Goal: Transaction & Acquisition: Purchase product/service

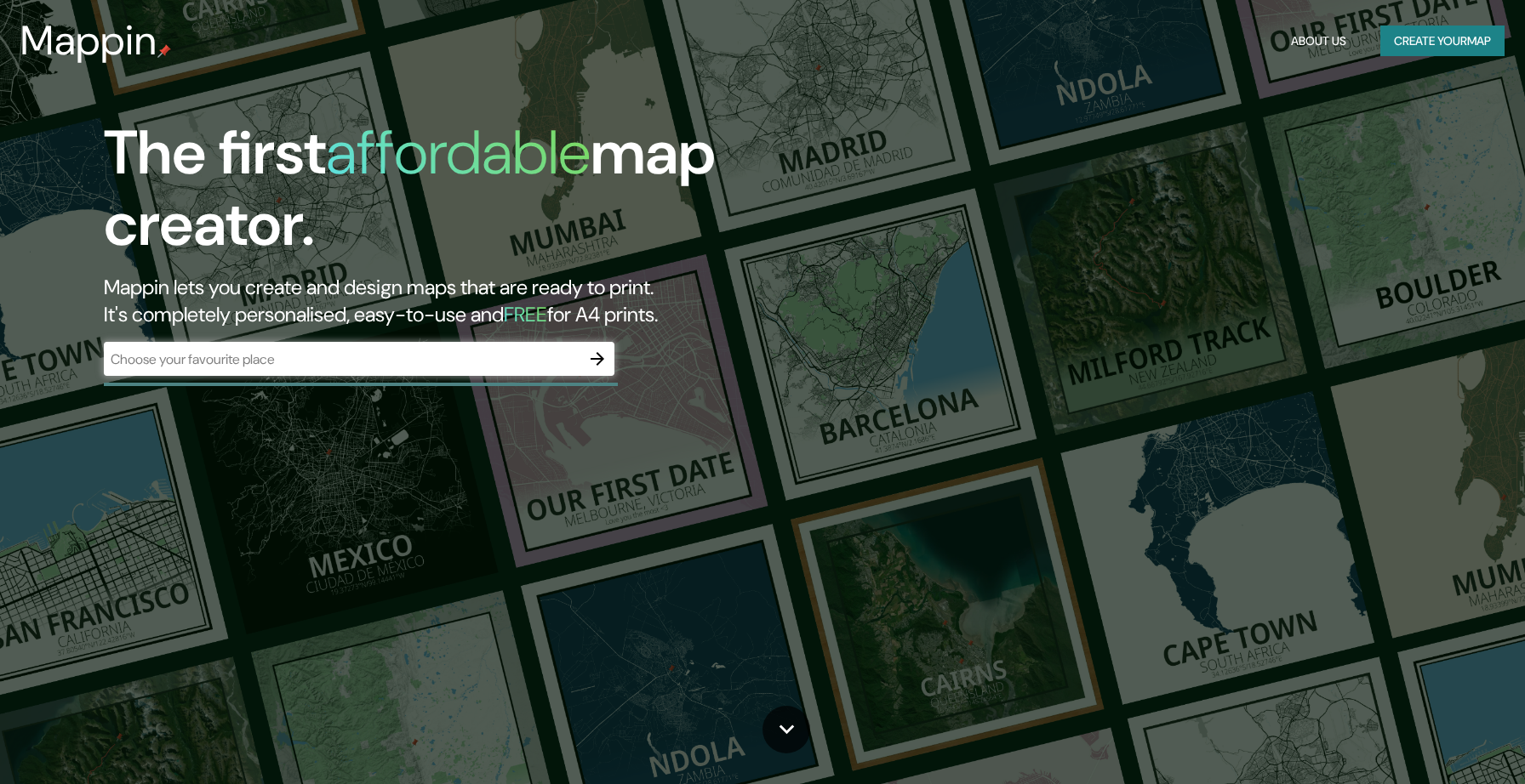
click at [540, 348] on div "​" at bounding box center [359, 359] width 510 height 34
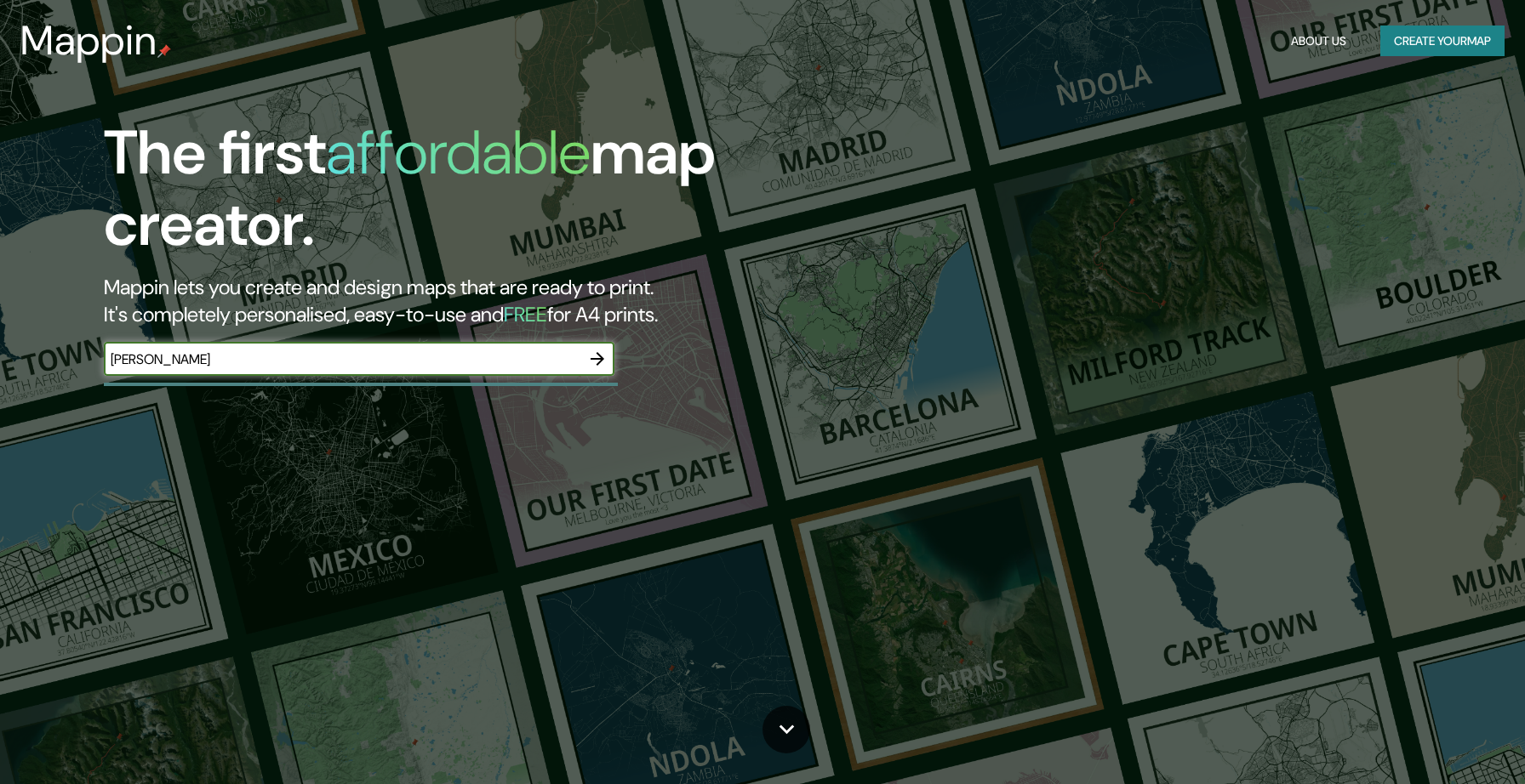
type input "[PERSON_NAME]"
click at [601, 361] on icon "button" at bounding box center [597, 359] width 20 height 20
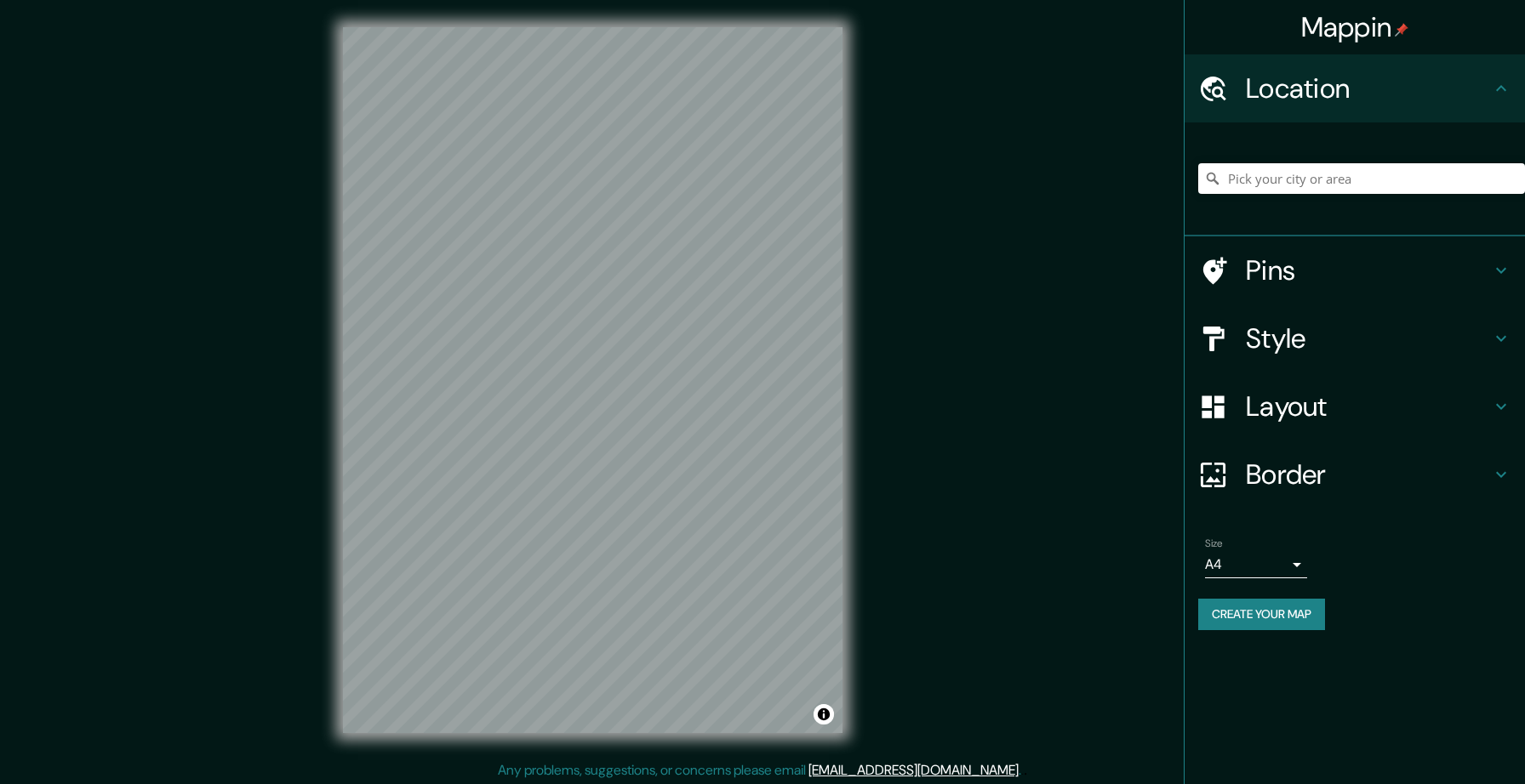
click at [1359, 197] on div at bounding box center [1361, 178] width 327 height 85
click at [1339, 174] on input "Pick your city or area" at bounding box center [1361, 178] width 327 height 31
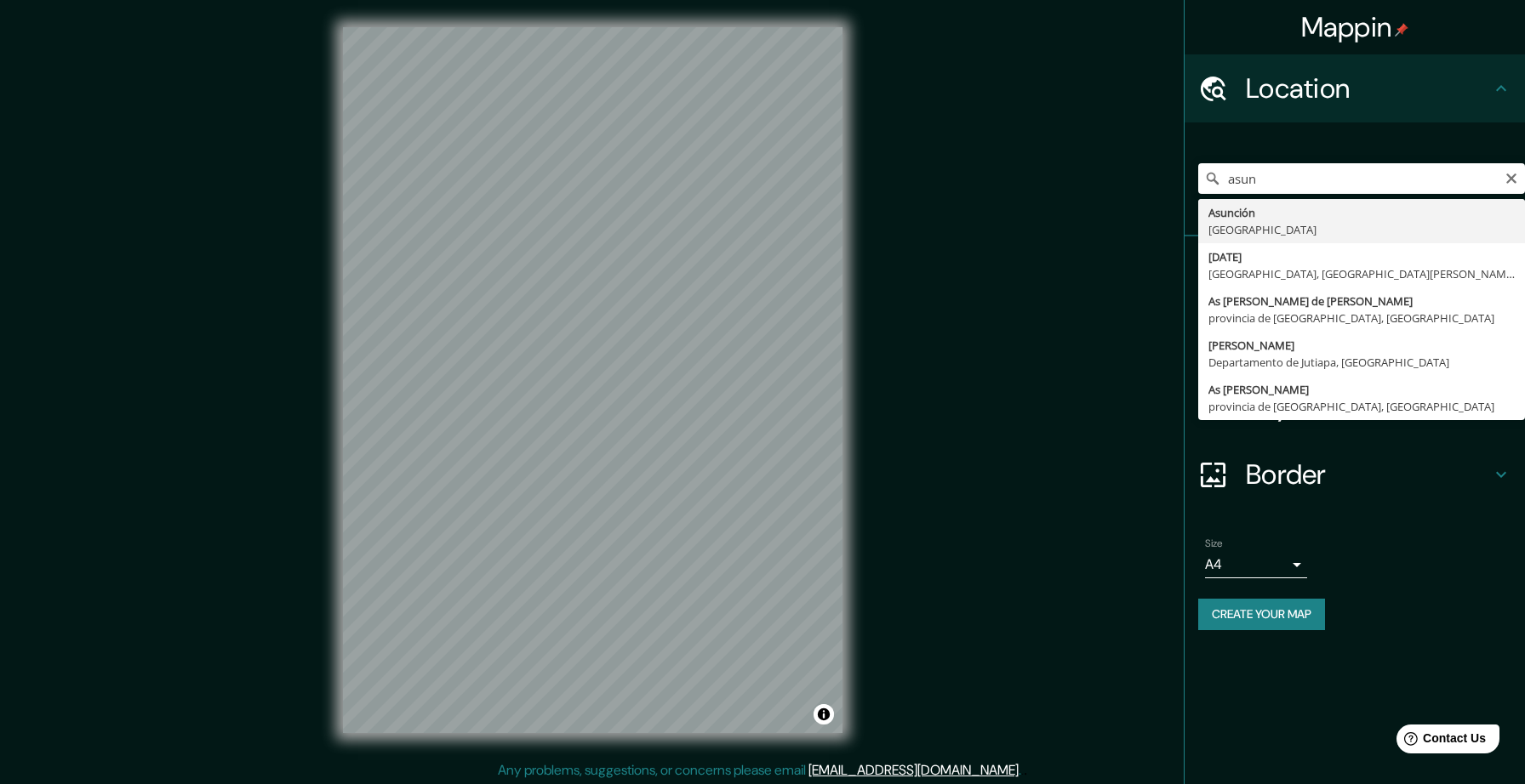
type input "[GEOGRAPHIC_DATA], [GEOGRAPHIC_DATA]"
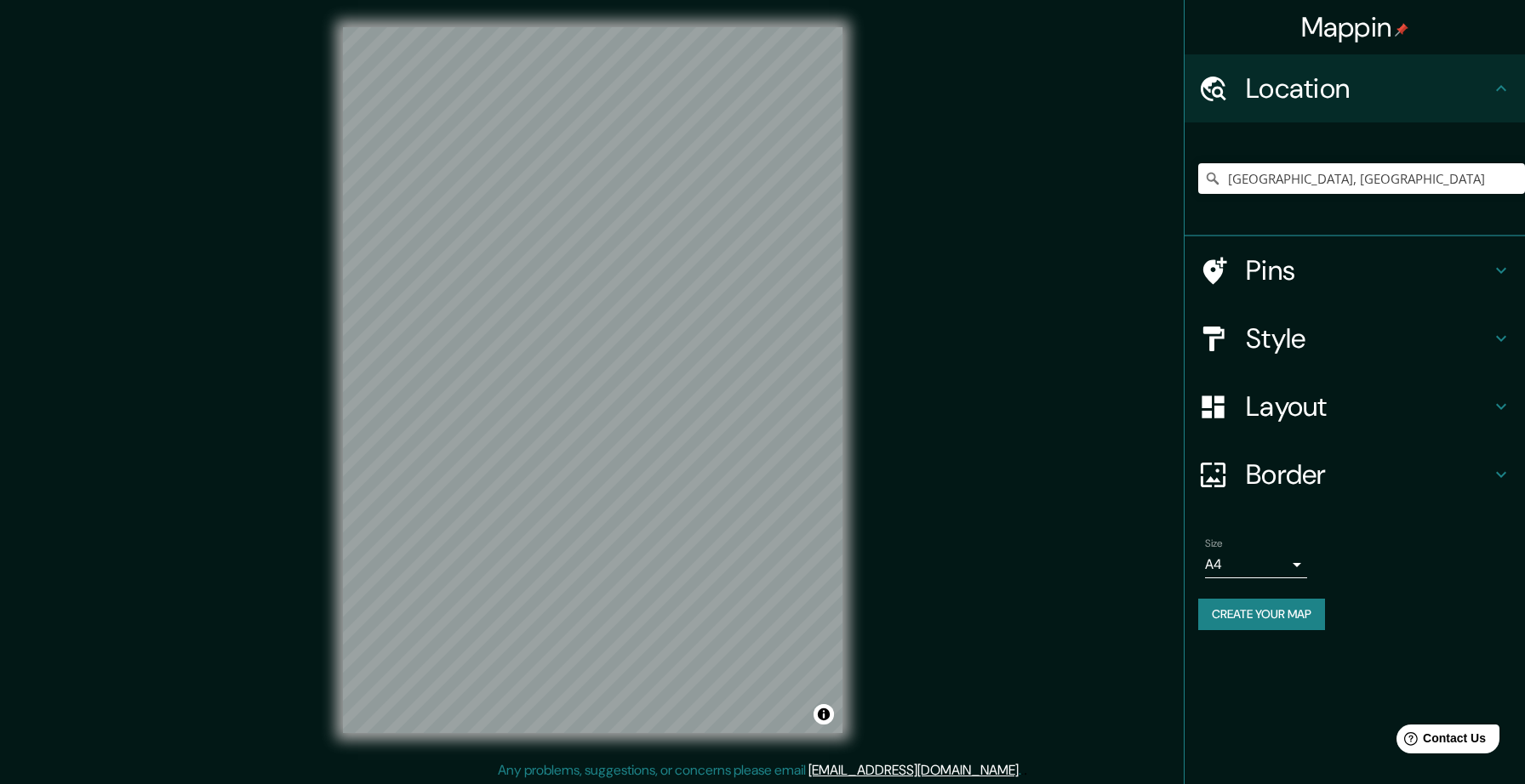
click at [1228, 274] on div at bounding box center [1222, 271] width 47 height 30
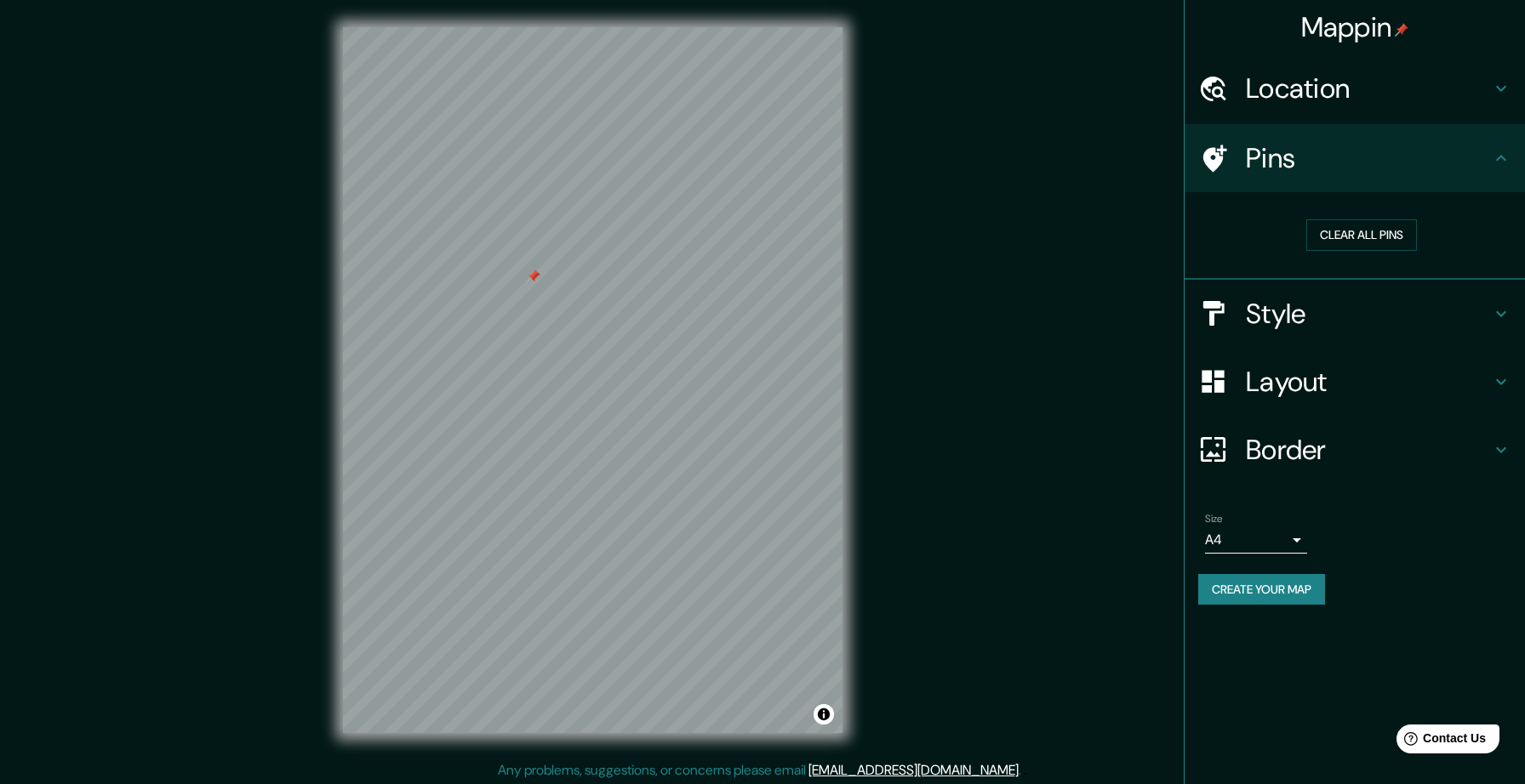
click at [535, 275] on div at bounding box center [534, 276] width 14 height 14
click at [542, 265] on div at bounding box center [542, 268] width 14 height 14
click at [535, 278] on div at bounding box center [540, 277] width 14 height 14
click at [1484, 311] on h4 "Style" at bounding box center [1368, 313] width 245 height 34
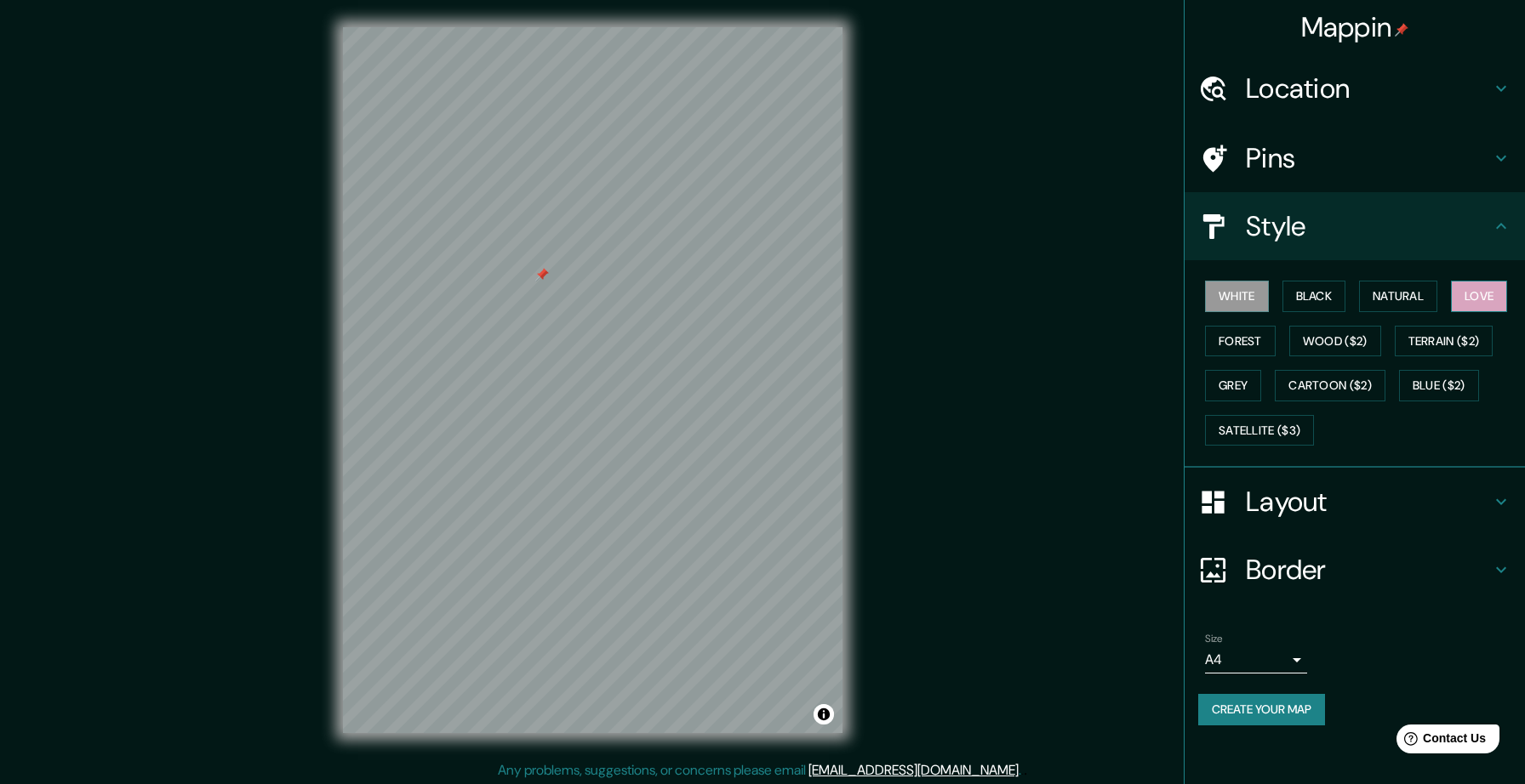
click at [1480, 293] on button "Love" at bounding box center [1479, 297] width 56 height 32
click at [613, 254] on div at bounding box center [609, 253] width 14 height 14
click at [1381, 158] on h4 "Pins" at bounding box center [1368, 158] width 245 height 34
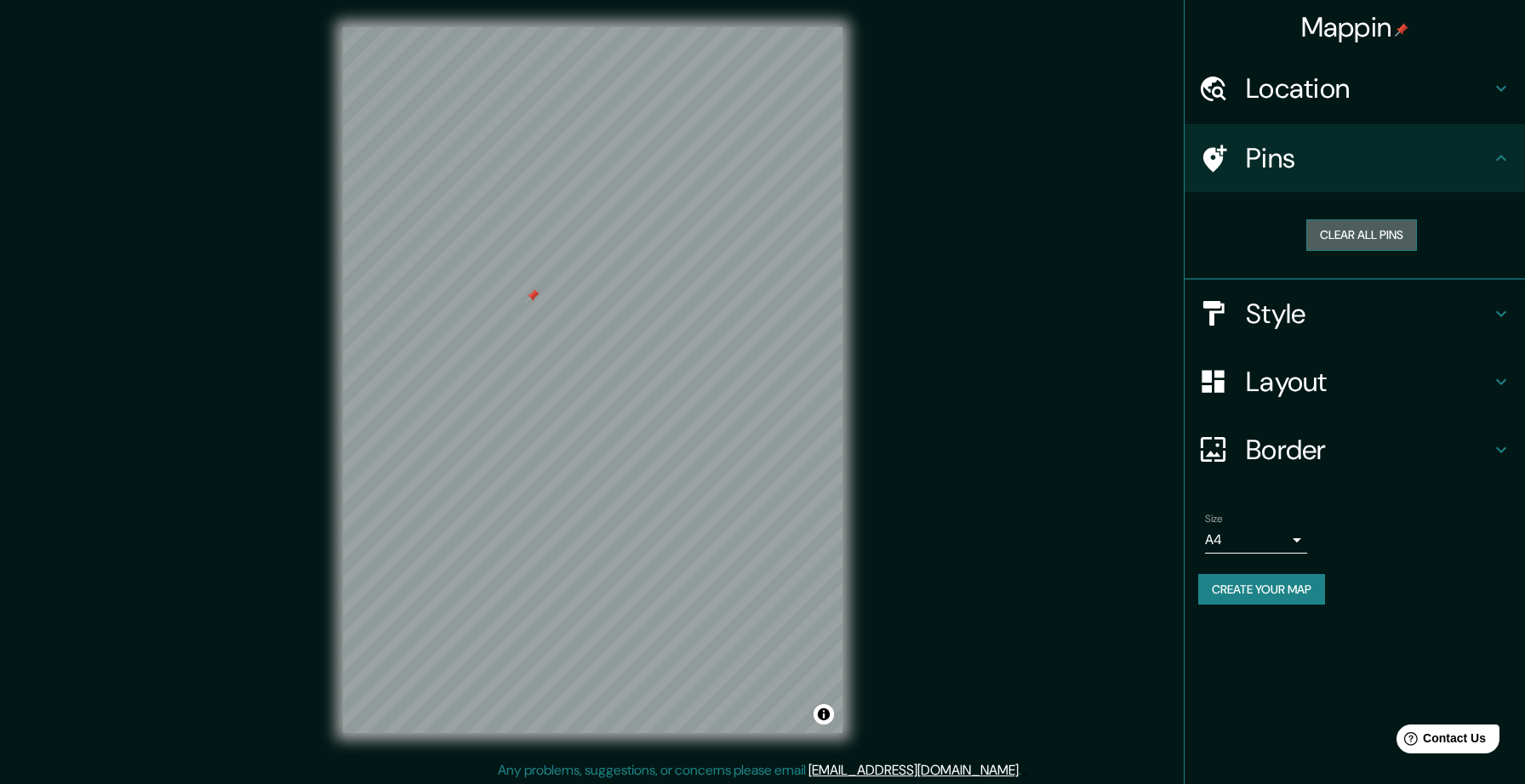
click at [1393, 227] on button "Clear all pins" at bounding box center [1361, 235] width 110 height 32
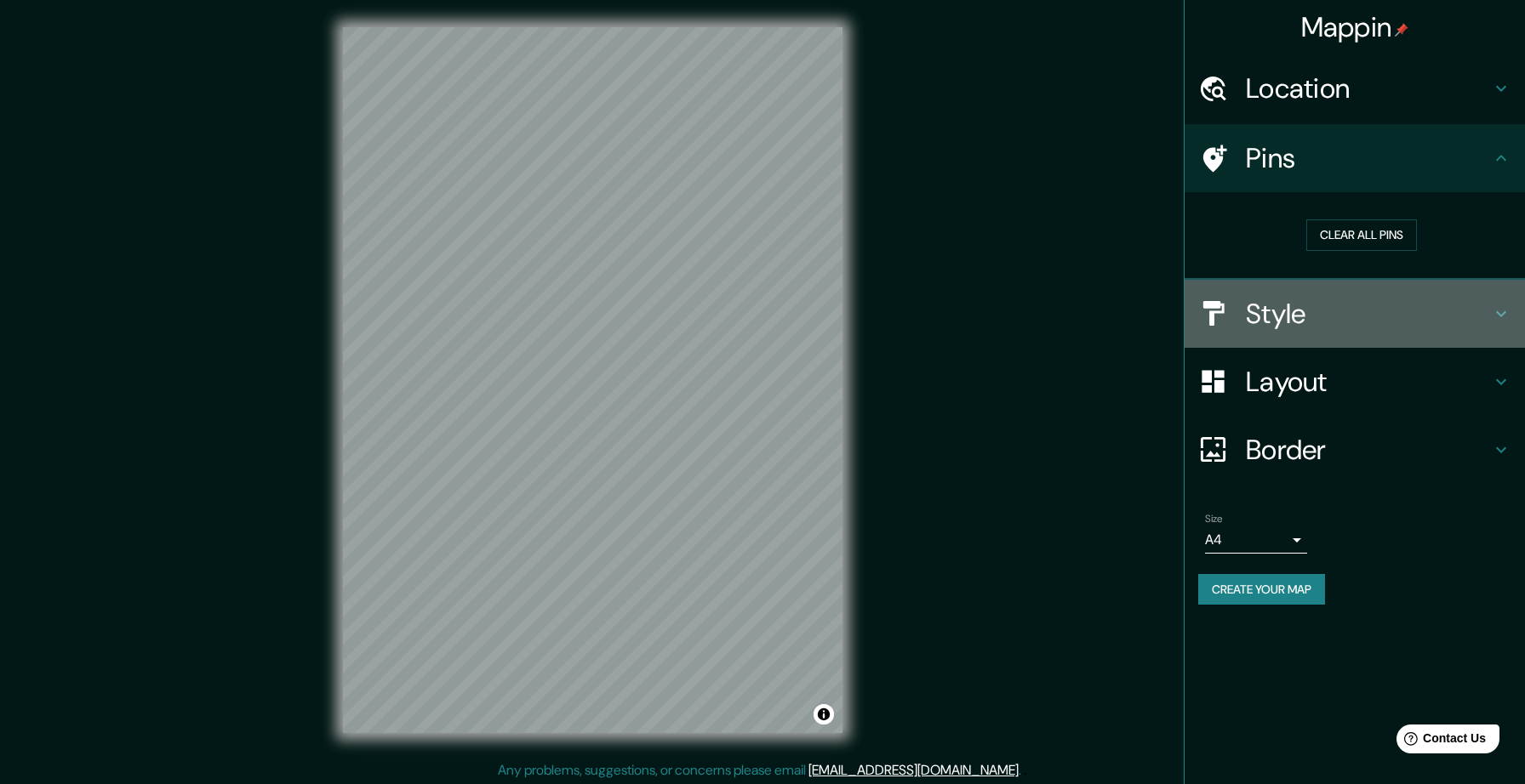
click at [1498, 311] on icon at bounding box center [1500, 313] width 20 height 20
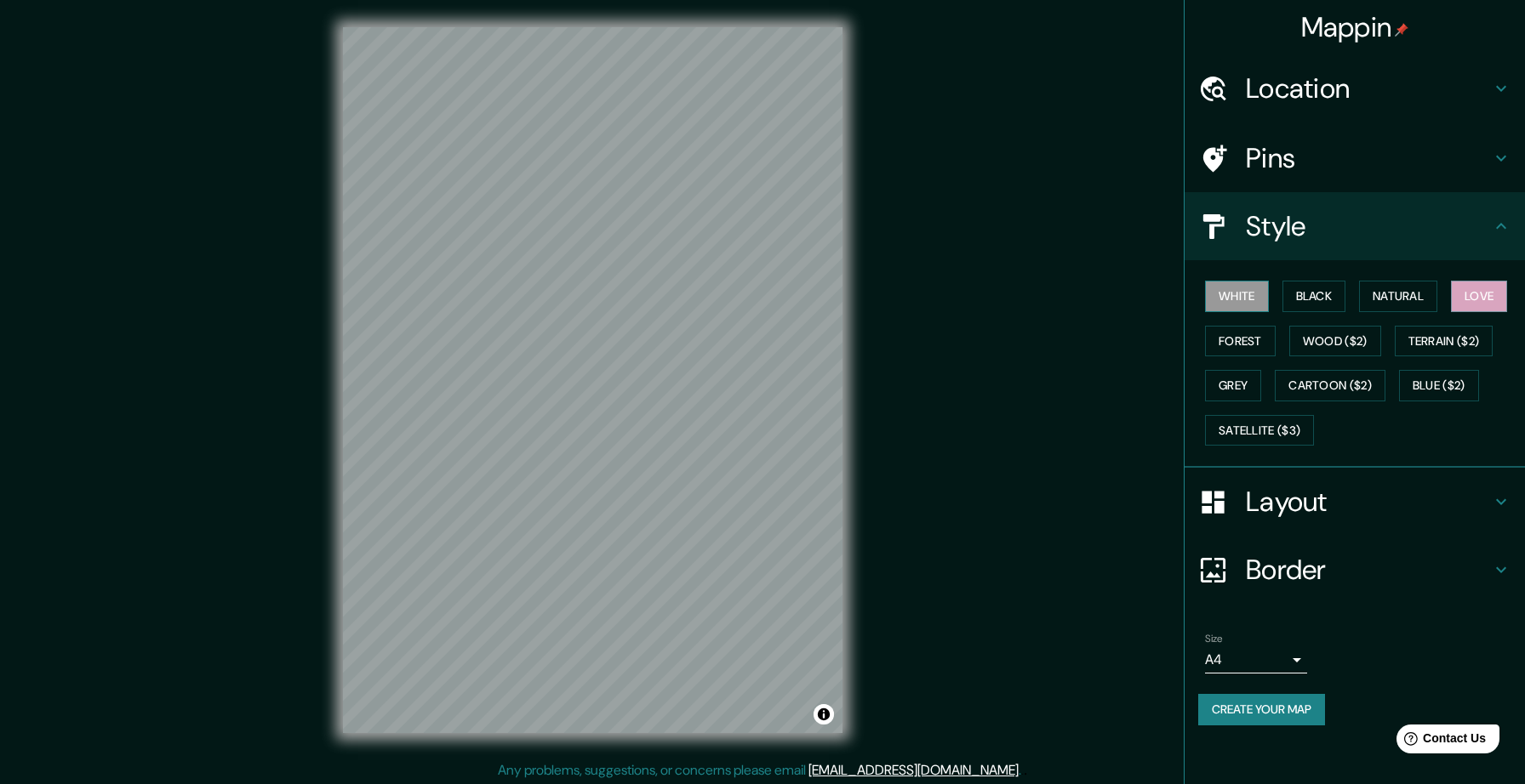
click at [1247, 301] on button "White" at bounding box center [1237, 297] width 64 height 32
click at [1303, 296] on button "Black" at bounding box center [1314, 297] width 64 height 32
click at [1254, 290] on button "White" at bounding box center [1237, 297] width 64 height 32
click at [1489, 299] on button "Love" at bounding box center [1479, 297] width 56 height 32
click at [1318, 291] on button "Black" at bounding box center [1314, 297] width 64 height 32
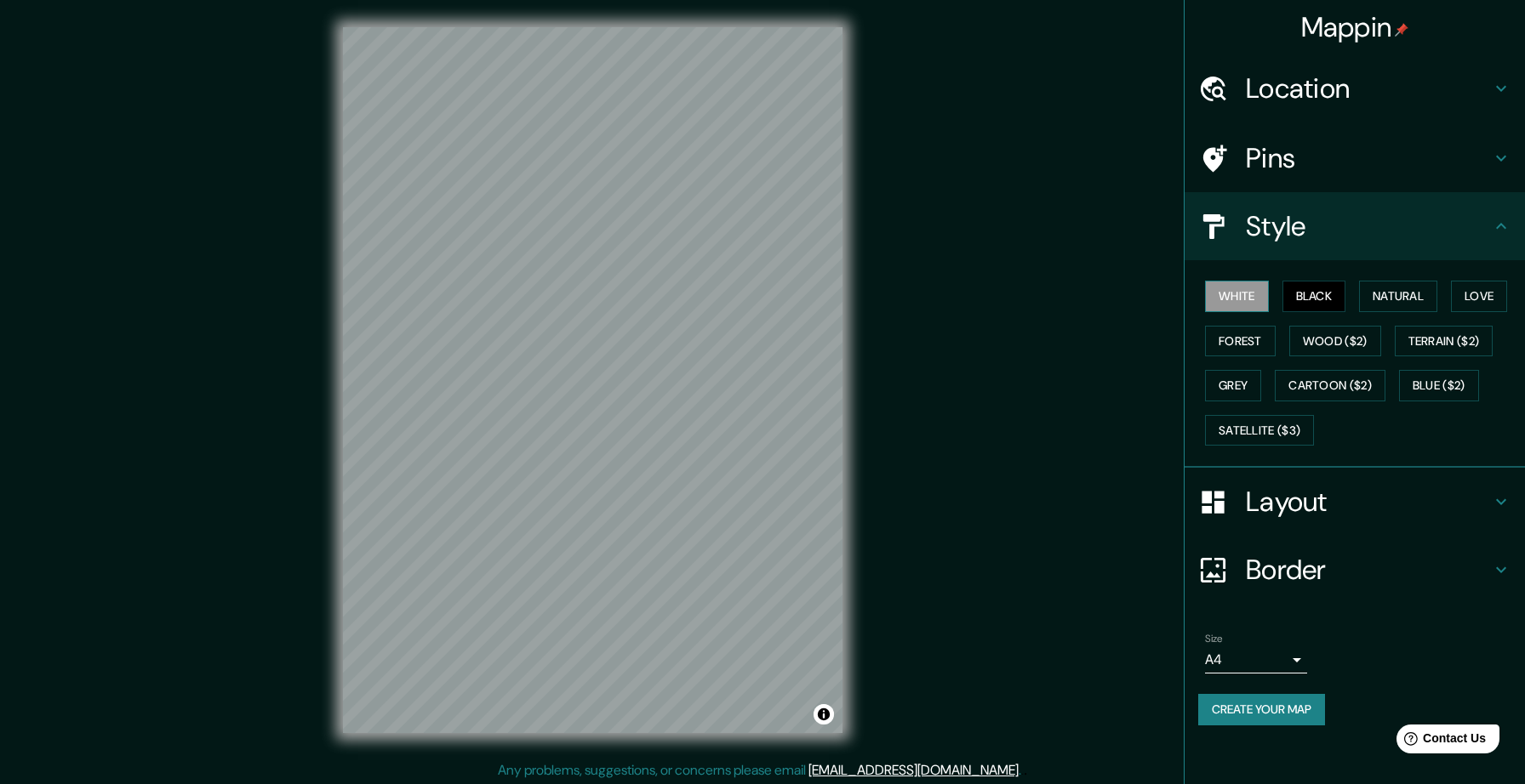
click at [1219, 286] on button "White" at bounding box center [1237, 297] width 64 height 32
click at [1238, 376] on button "Grey" at bounding box center [1233, 386] width 56 height 32
